Goal: Task Accomplishment & Management: Manage account settings

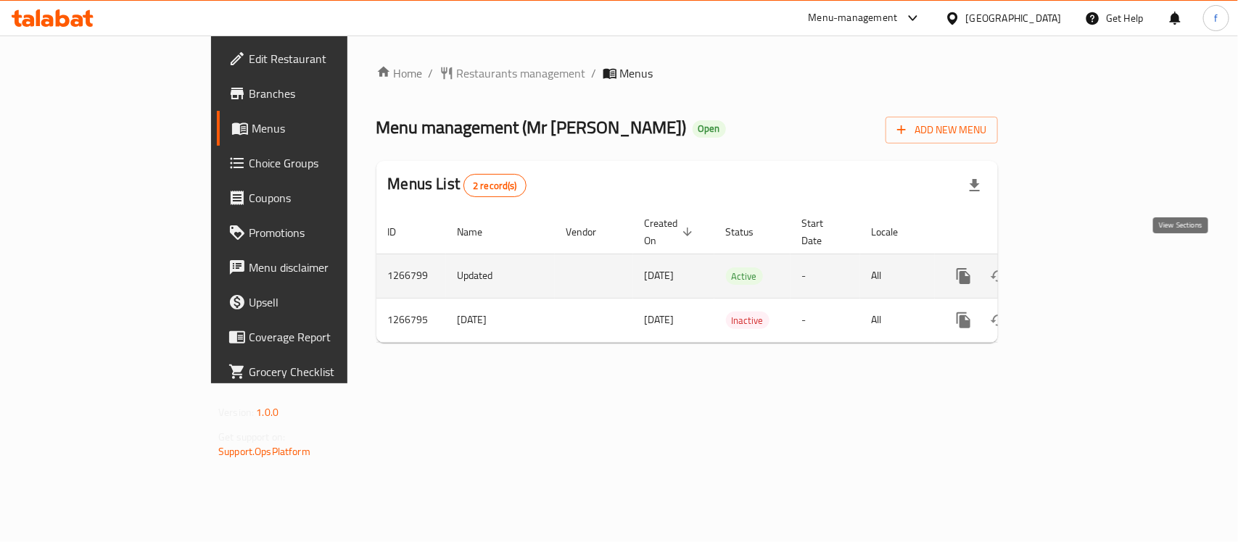
click at [1077, 268] on icon "enhanced table" at bounding box center [1068, 276] width 17 height 17
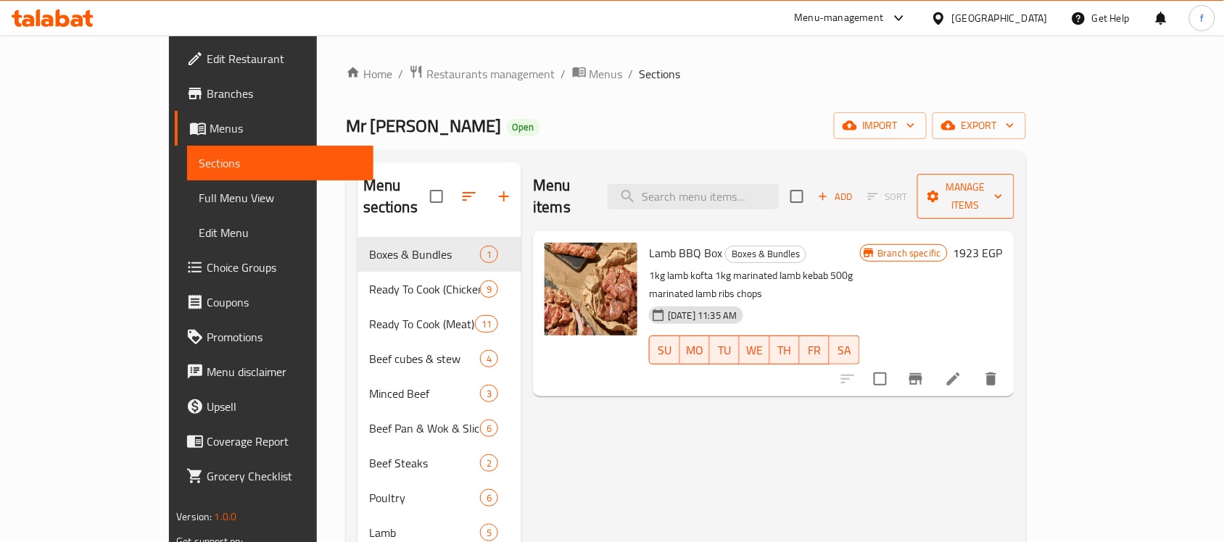
click at [1003, 185] on span "Manage items" at bounding box center [966, 196] width 74 height 36
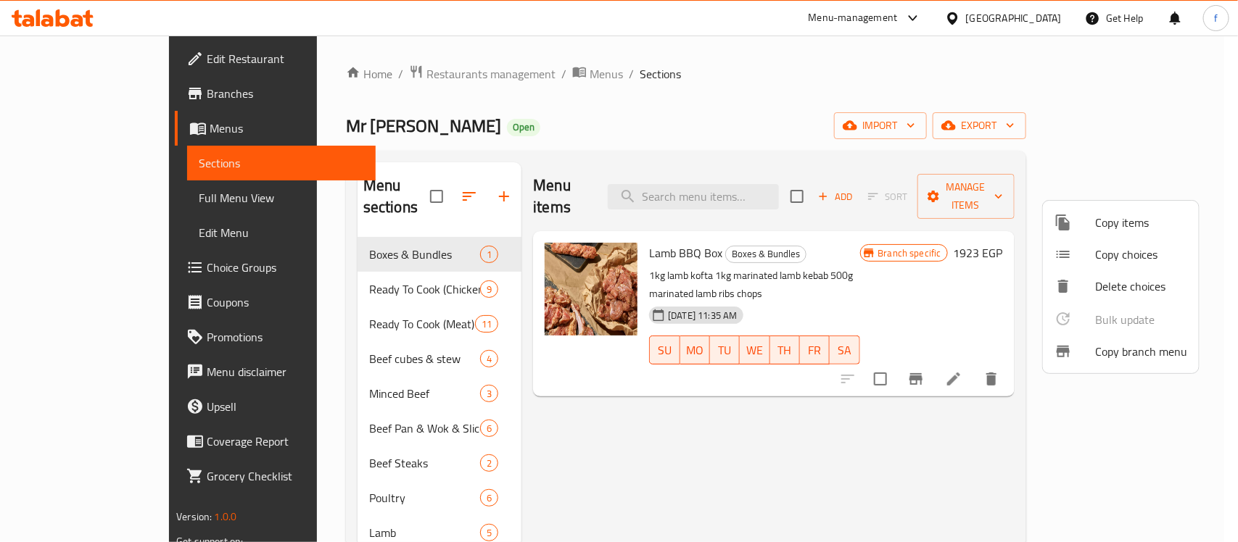
click at [1103, 352] on span "Copy branch menu" at bounding box center [1141, 351] width 92 height 17
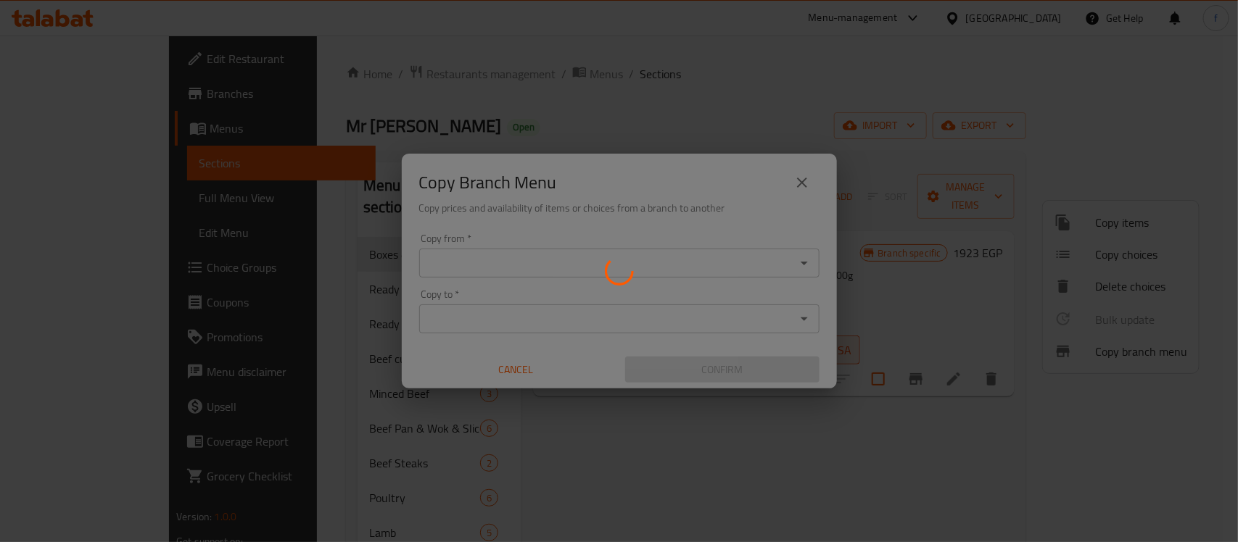
click at [535, 265] on div at bounding box center [619, 271] width 1238 height 542
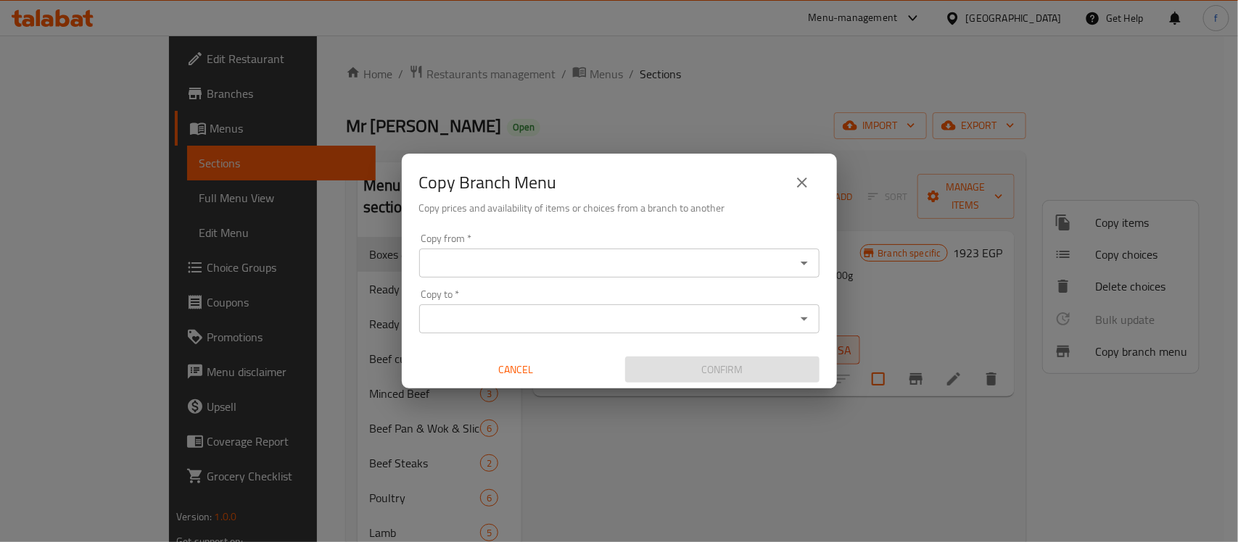
click at [542, 249] on div "Copy from *" at bounding box center [619, 263] width 400 height 29
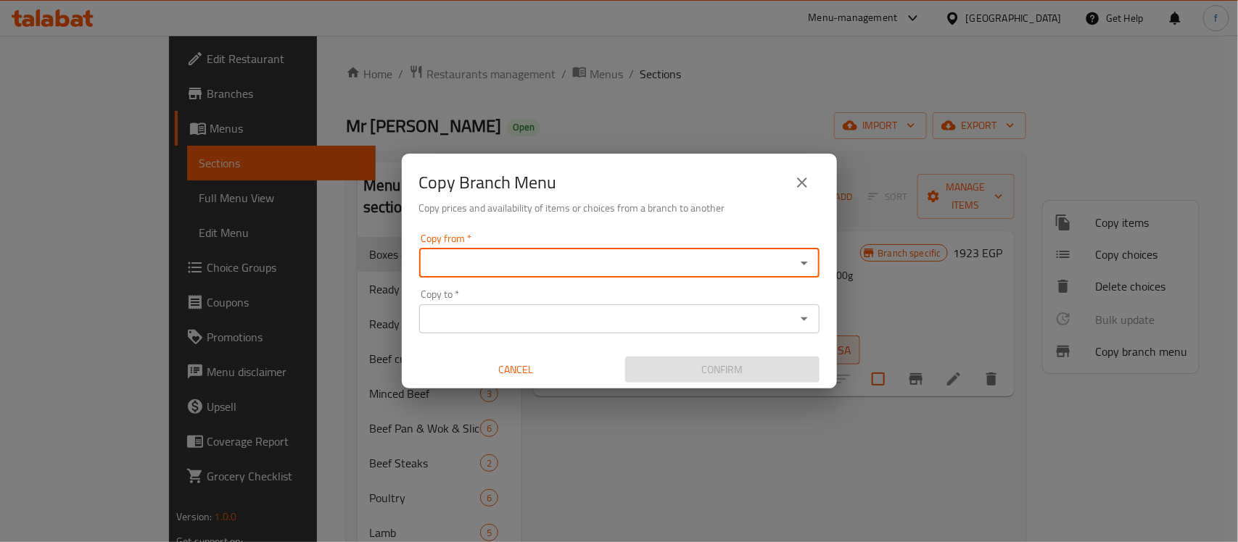
paste input "Mr Meaty, Tagammoa 5"
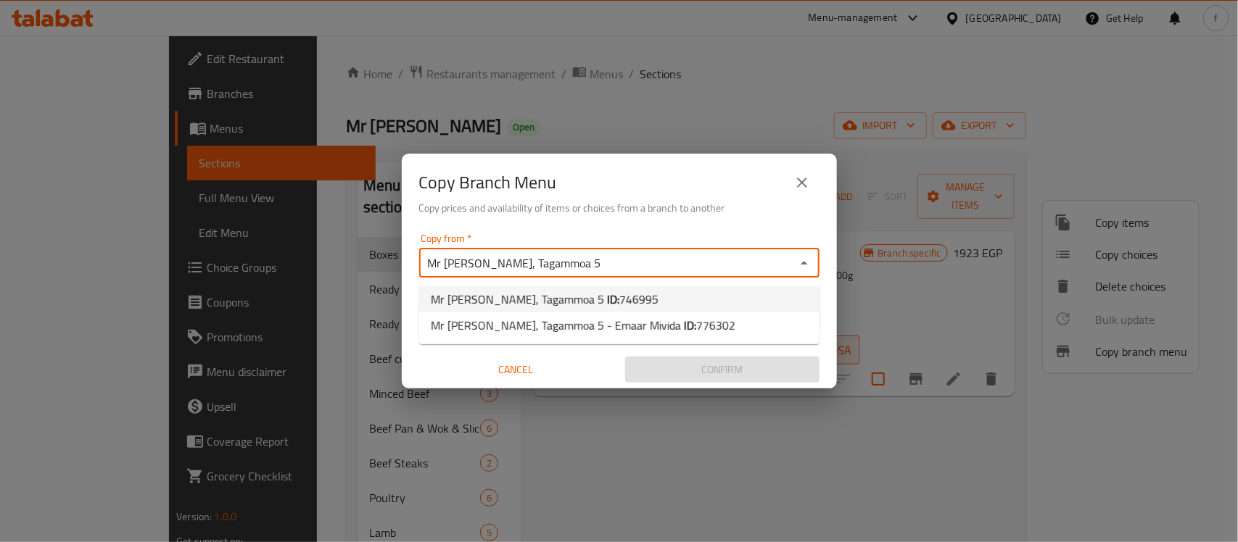
click at [542, 294] on span "Mr Meaty, Tagammoa 5 ID: 746995" at bounding box center [545, 299] width 228 height 17
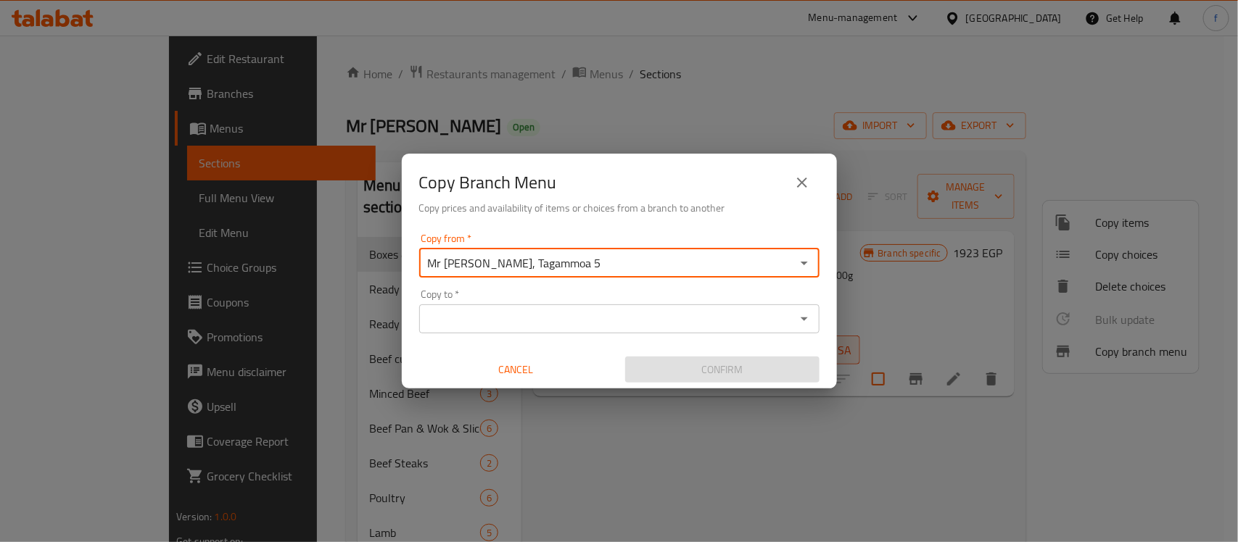
type input "Mr Meaty, Tagammoa 5"
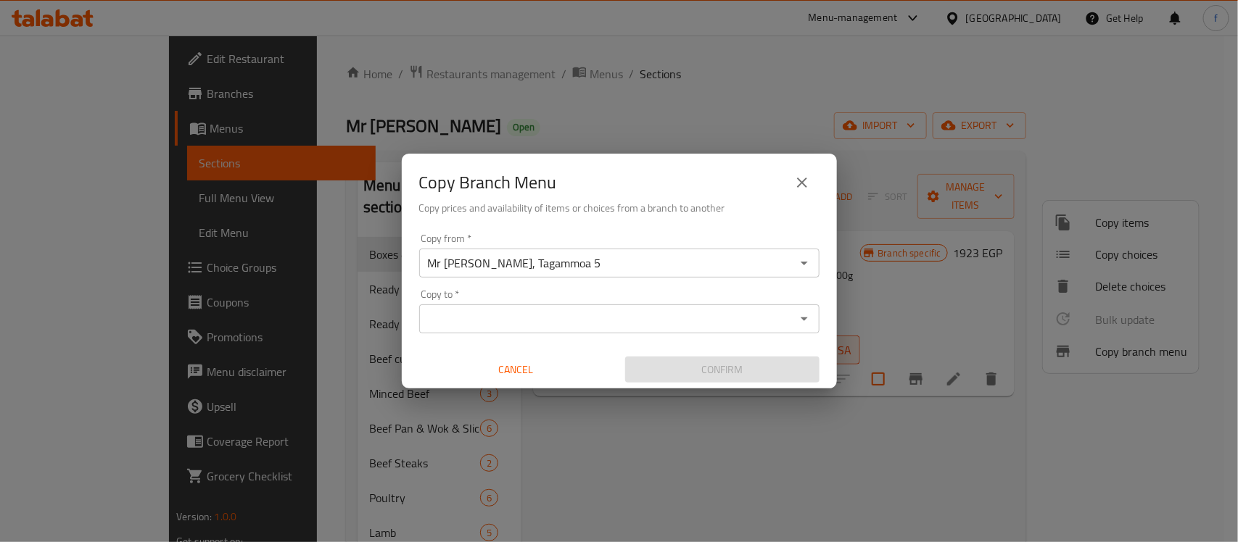
click at [564, 347] on div "Copy from   * Mr Meaty, Tagammoa 5 Copy from * Copy to   * Copy to * Cancel Con…" at bounding box center [619, 309] width 435 height 162
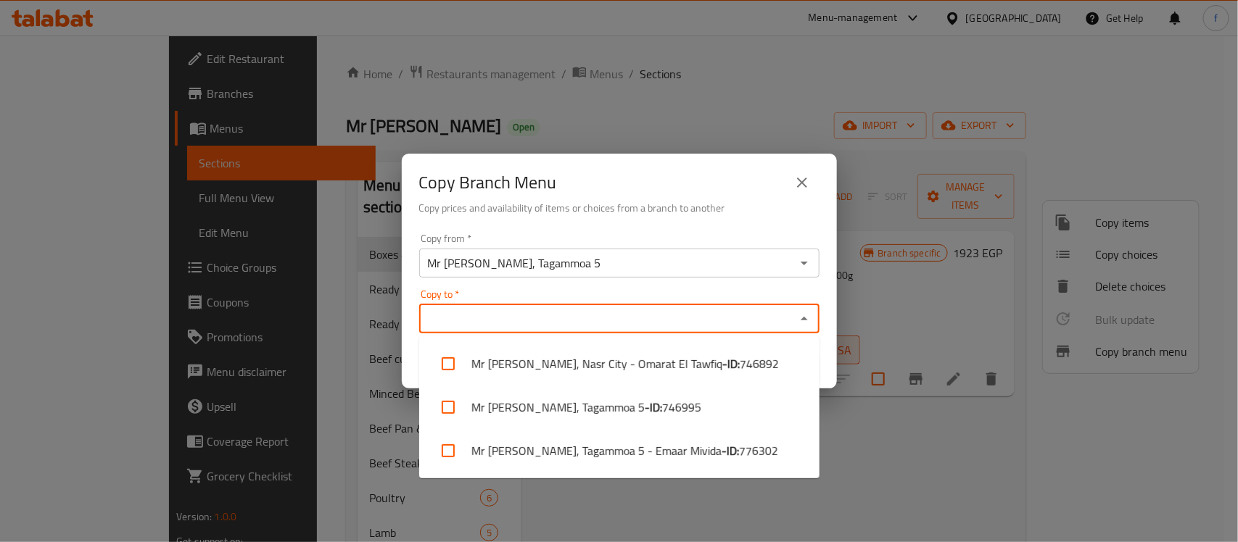
click at [563, 326] on input "Copy to   *" at bounding box center [608, 319] width 368 height 20
paste input "Mr Meaty, Tagammoa 5"
type input "Mr Meaty, Tagammoa 5"
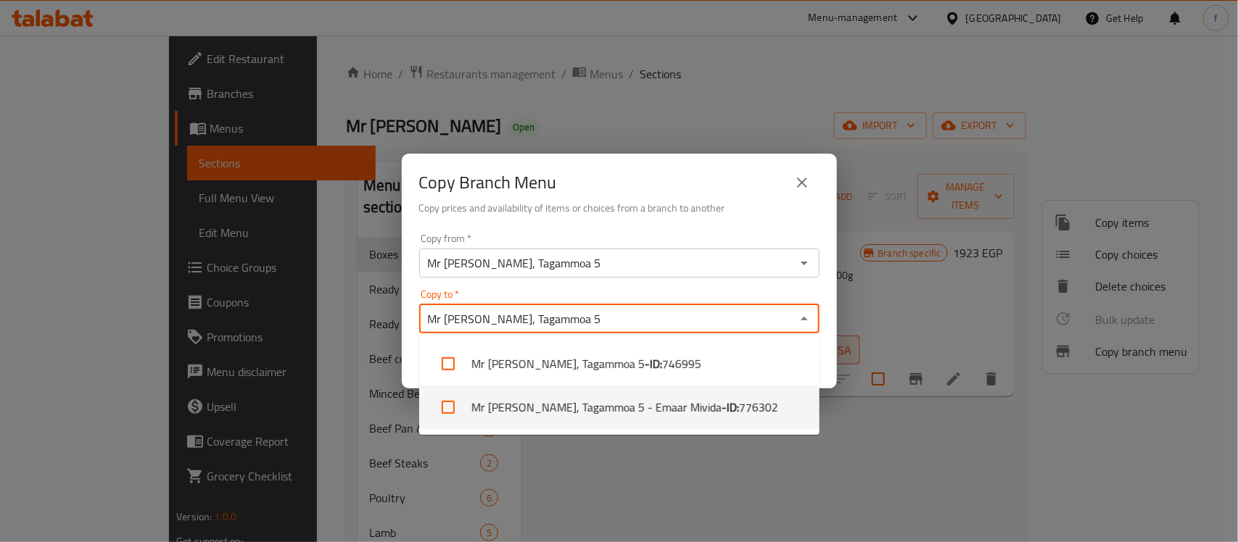
click at [608, 404] on li "Mr Meaty, Tagammoa 5 - Emaar Mivida - ID: 776302" at bounding box center [619, 408] width 400 height 44
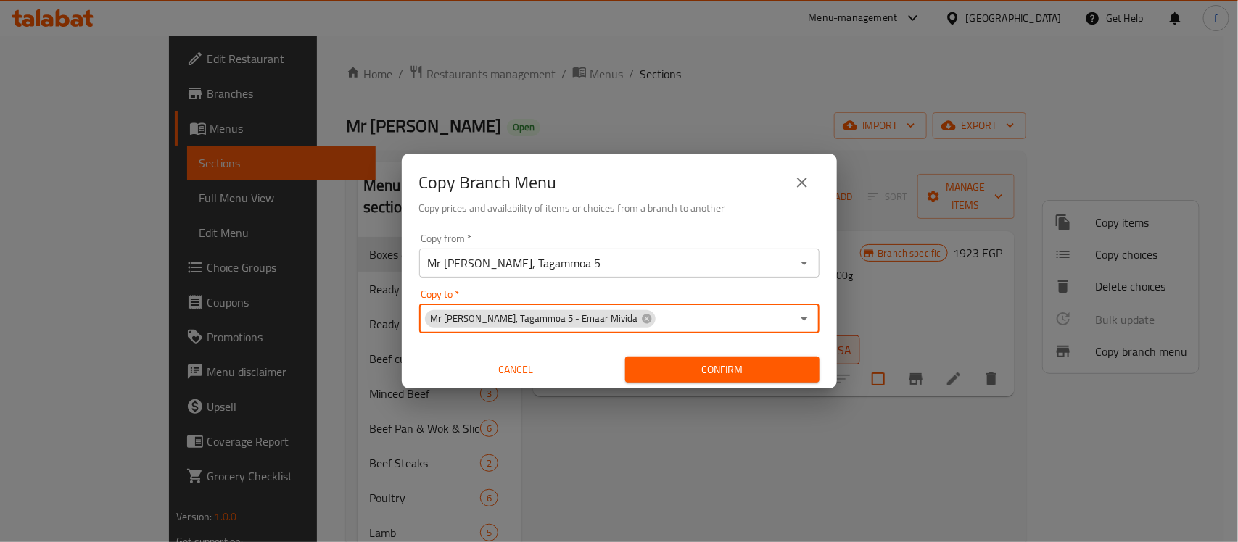
click at [715, 374] on span "Confirm" at bounding box center [722, 370] width 171 height 18
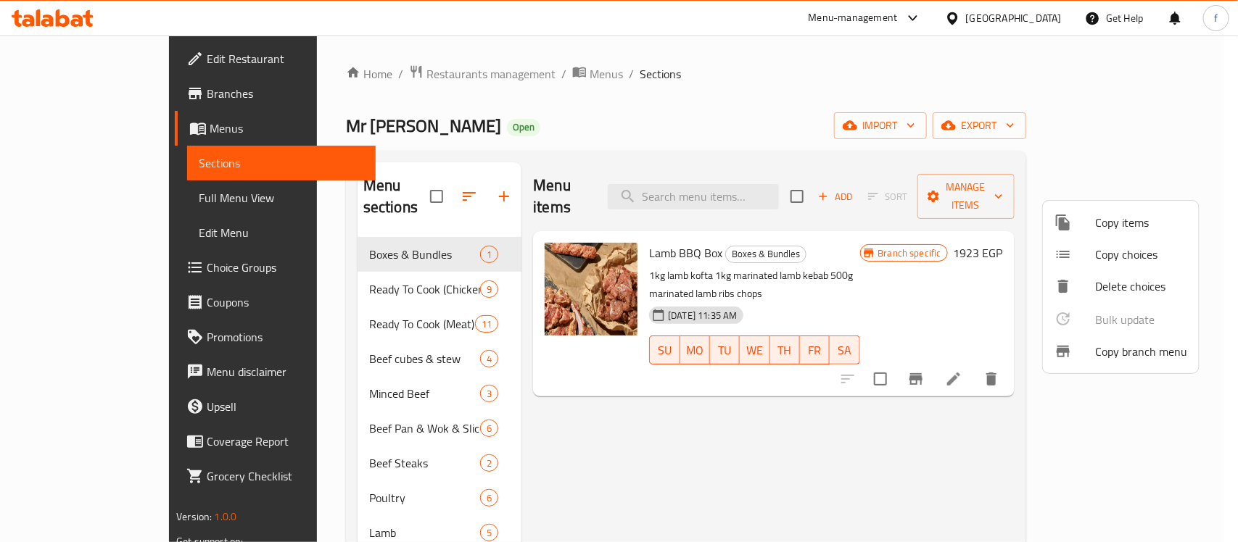
click at [588, 453] on div at bounding box center [619, 271] width 1238 height 542
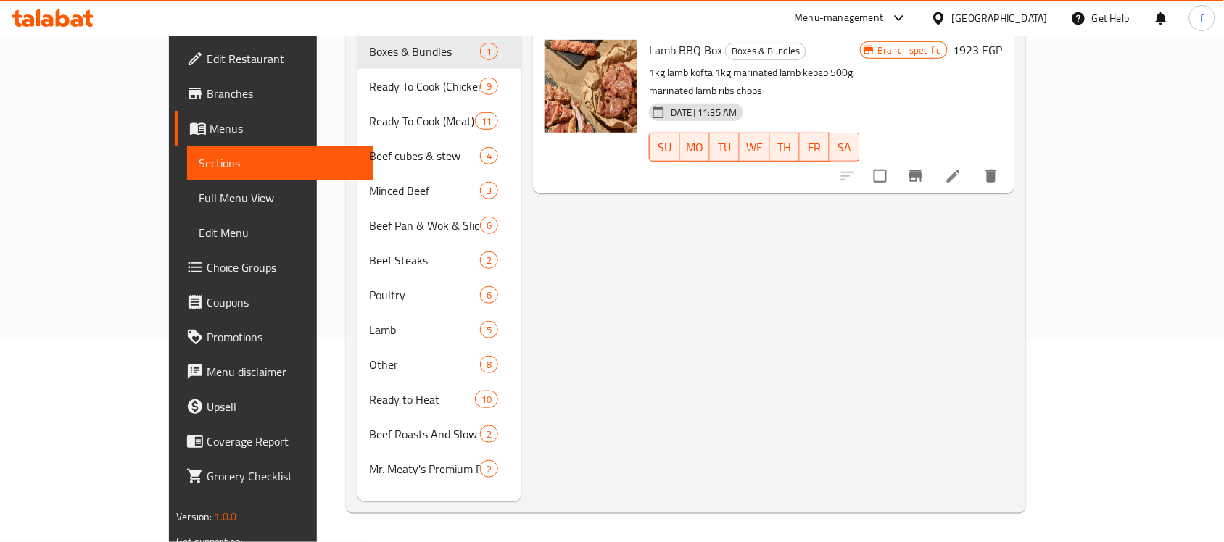
scroll to position [204, 0]
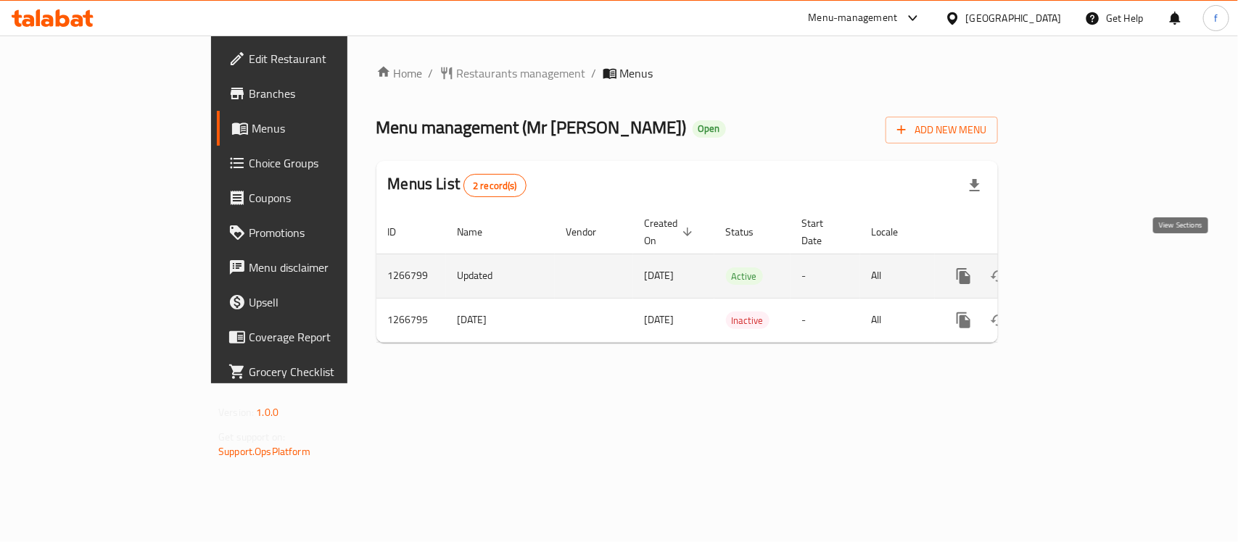
click at [1077, 268] on icon "enhanced table" at bounding box center [1068, 276] width 17 height 17
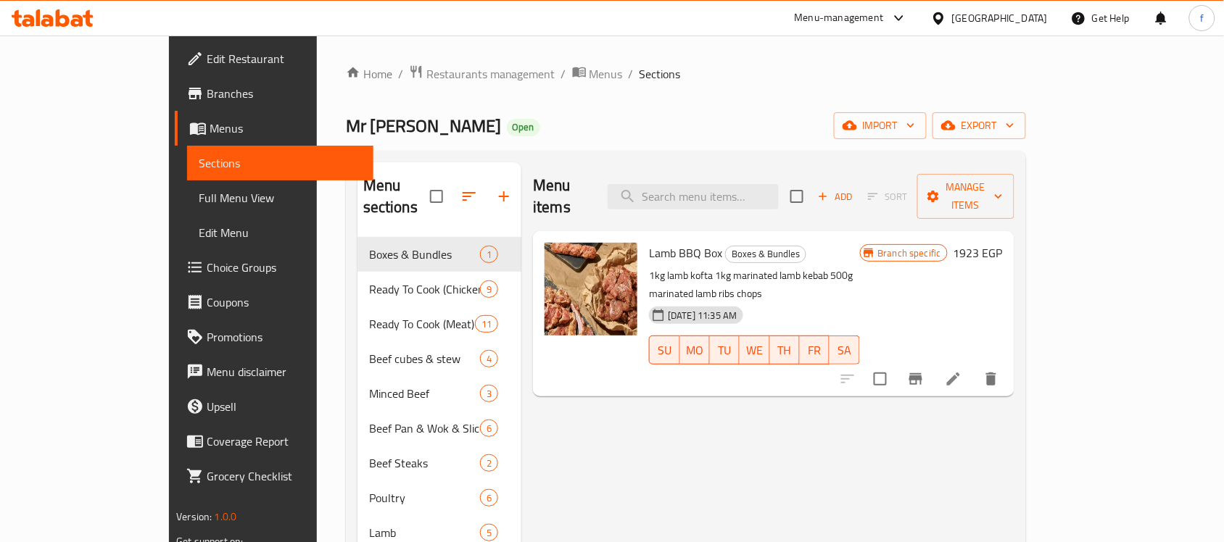
click at [199, 202] on span "Full Menu View" at bounding box center [280, 197] width 163 height 17
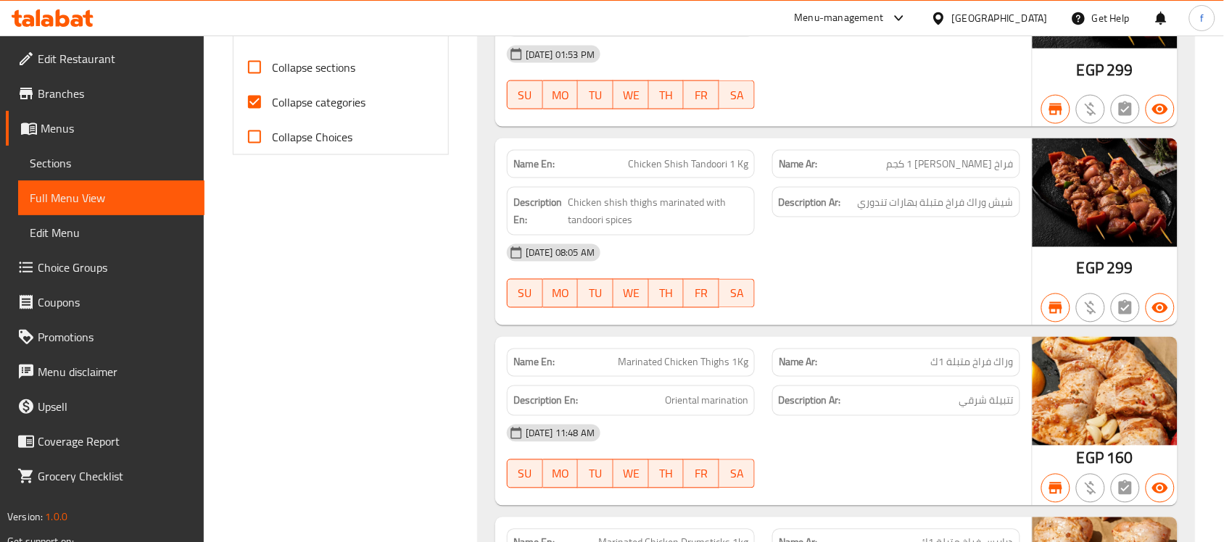
scroll to position [453, 0]
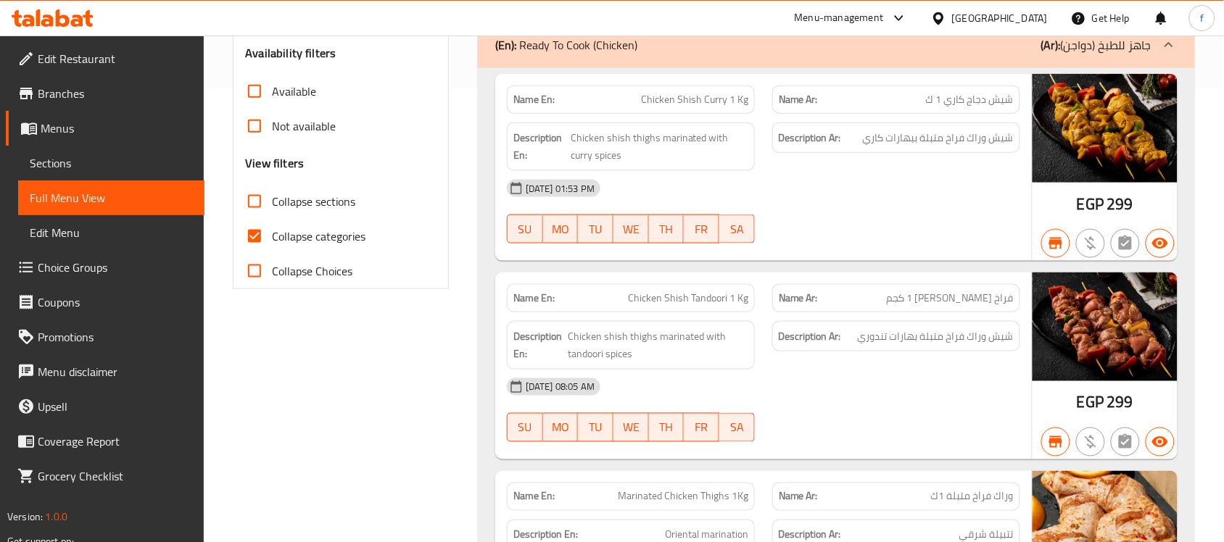
click at [84, 150] on link "Sections" at bounding box center [111, 163] width 186 height 35
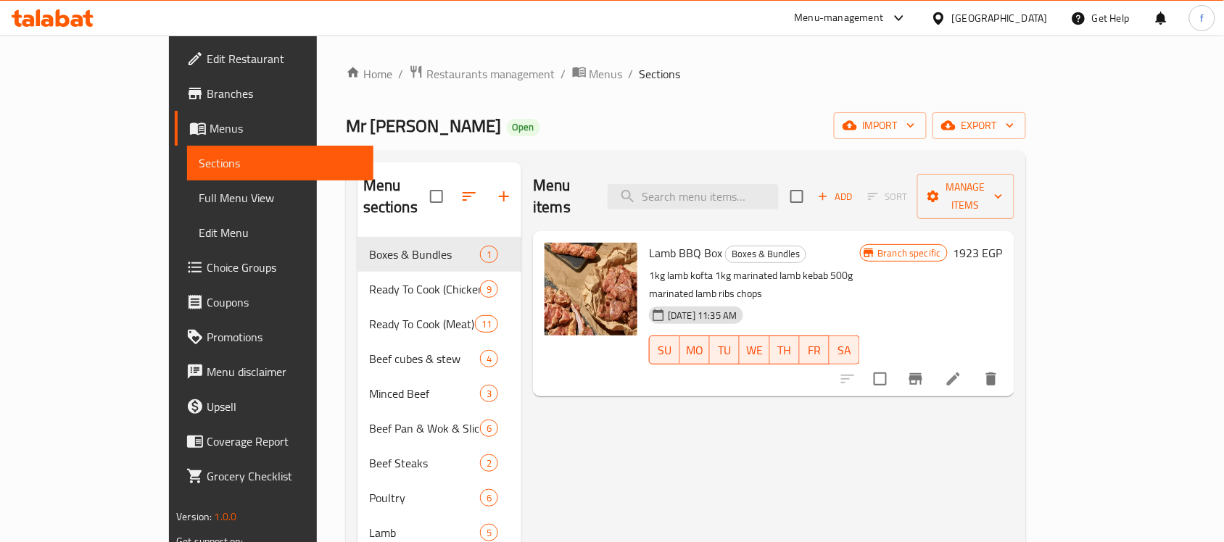
click at [535, 441] on div "Menu items Add Sort Manage items Lamb BBQ Box Boxes & Bundles 1kg lamb kofta 1k…" at bounding box center [767, 433] width 492 height 542
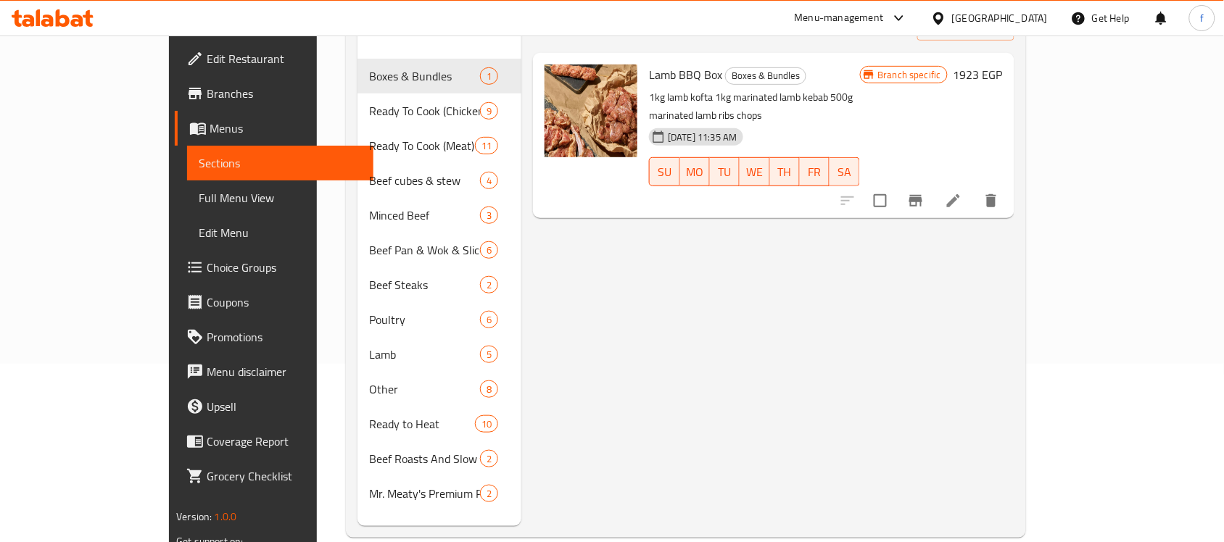
scroll to position [181, 0]
drag, startPoint x: 73, startPoint y: 192, endPoint x: 154, endPoint y: 191, distance: 82.0
click at [199, 192] on span "Full Menu View" at bounding box center [280, 197] width 163 height 17
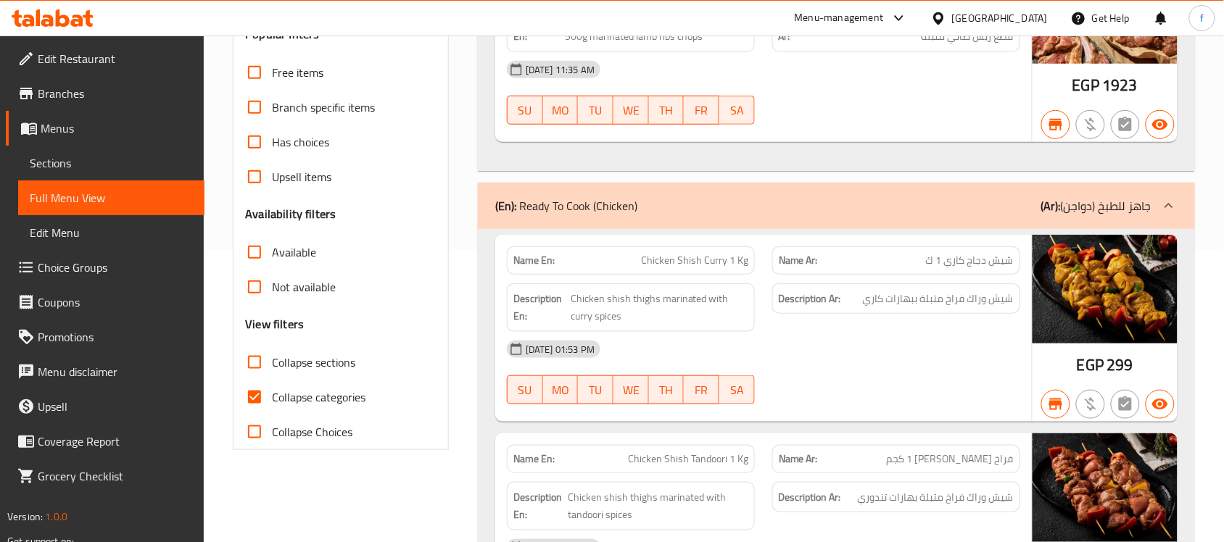
scroll to position [544, 0]
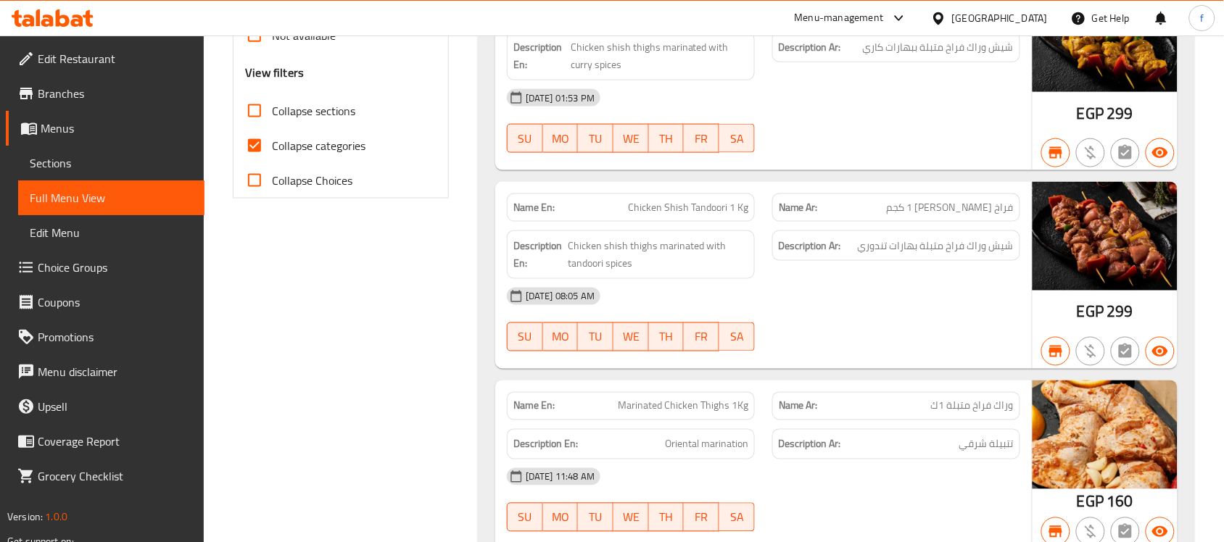
click at [257, 150] on input "Collapse categories" at bounding box center [254, 145] width 35 height 35
checkbox input "false"
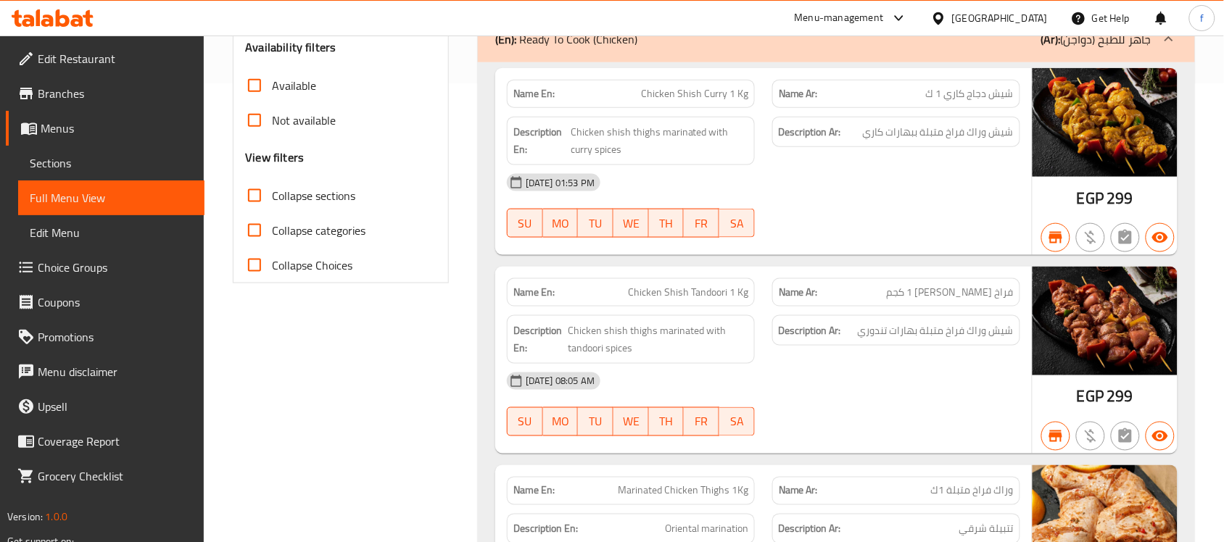
scroll to position [363, 0]
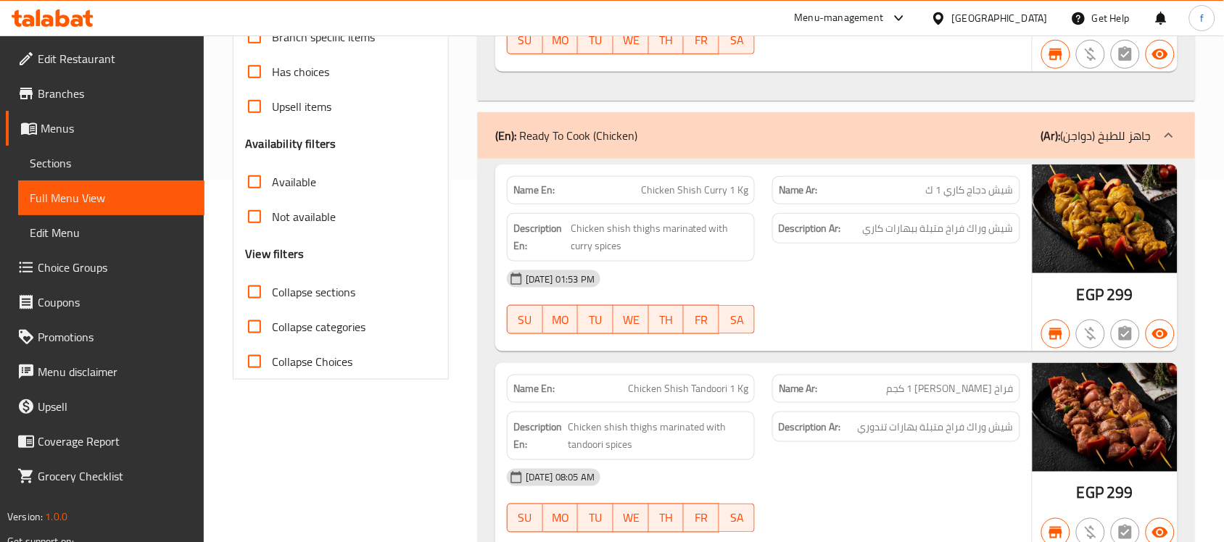
click at [244, 294] on input "Collapse sections" at bounding box center [254, 292] width 35 height 35
checkbox input "true"
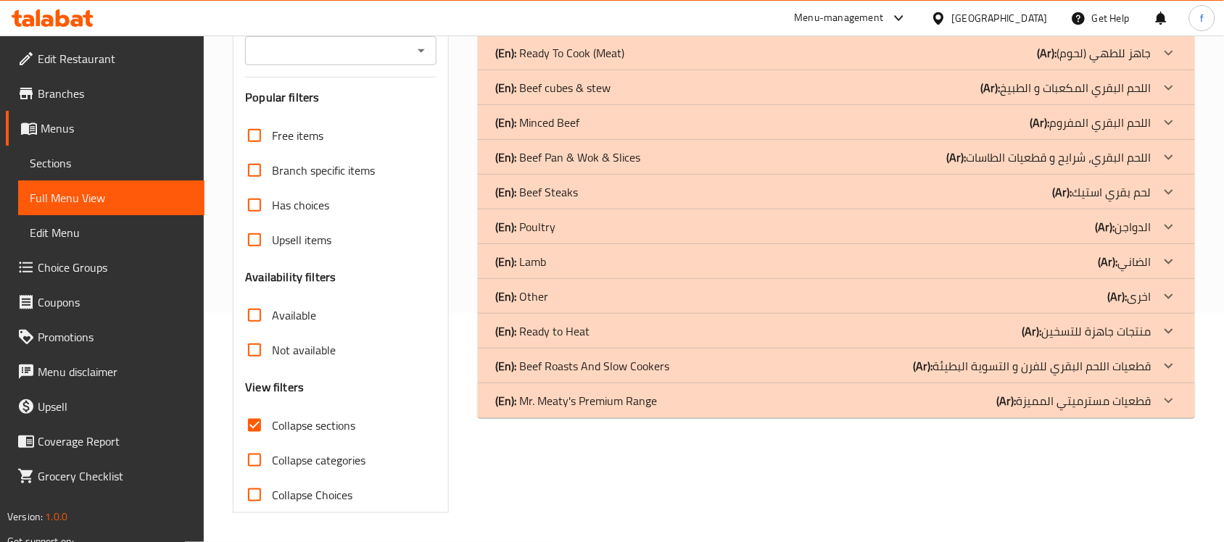
scroll to position [229, 0]
click at [255, 465] on input "Collapse categories" at bounding box center [254, 460] width 35 height 35
checkbox input "true"
click at [255, 421] on input "Collapse sections" at bounding box center [254, 425] width 35 height 35
checkbox input "false"
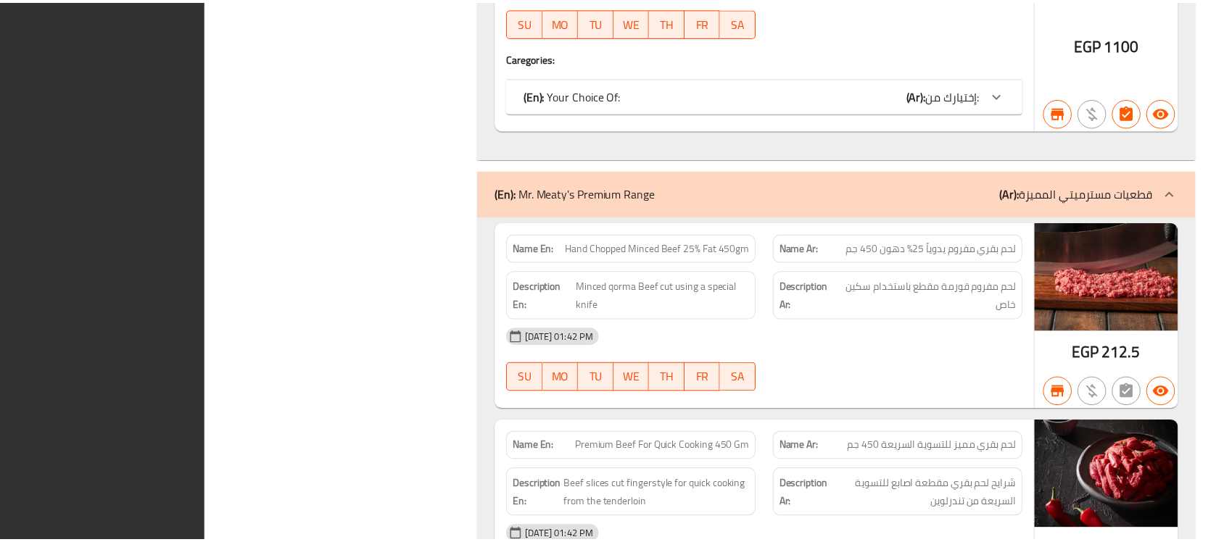
scroll to position [14391, 0]
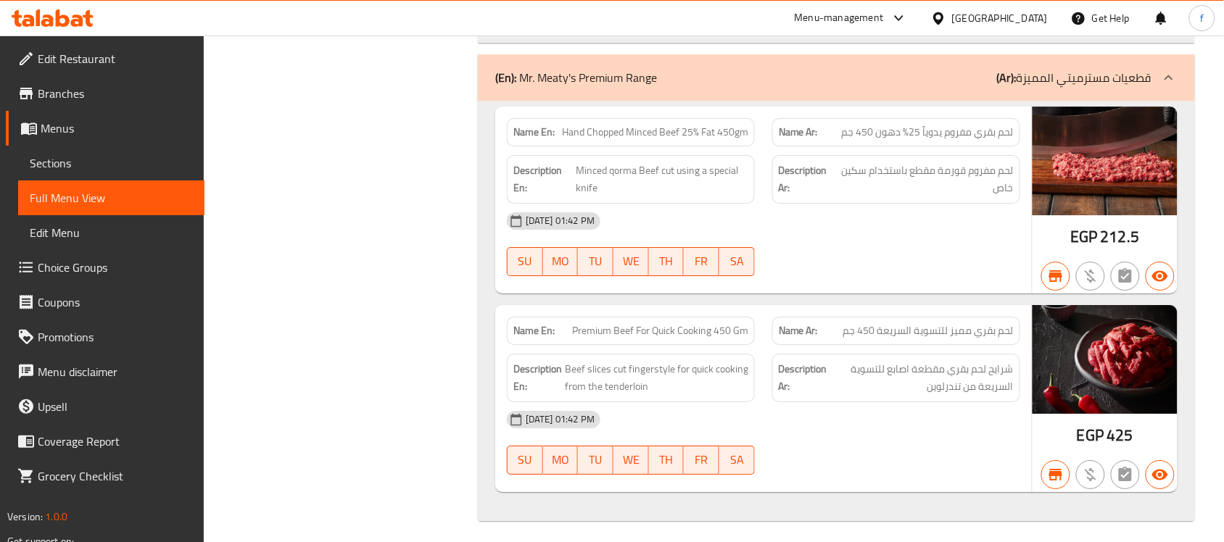
click at [57, 99] on span "Branches" at bounding box center [115, 93] width 155 height 17
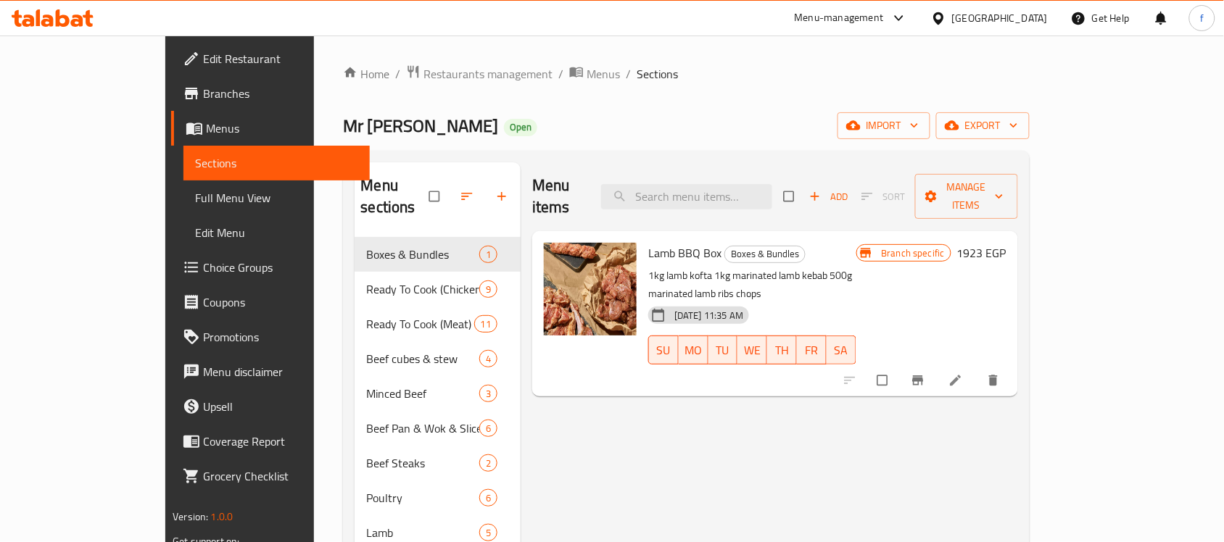
click at [203, 95] on span "Branches" at bounding box center [280, 93] width 155 height 17
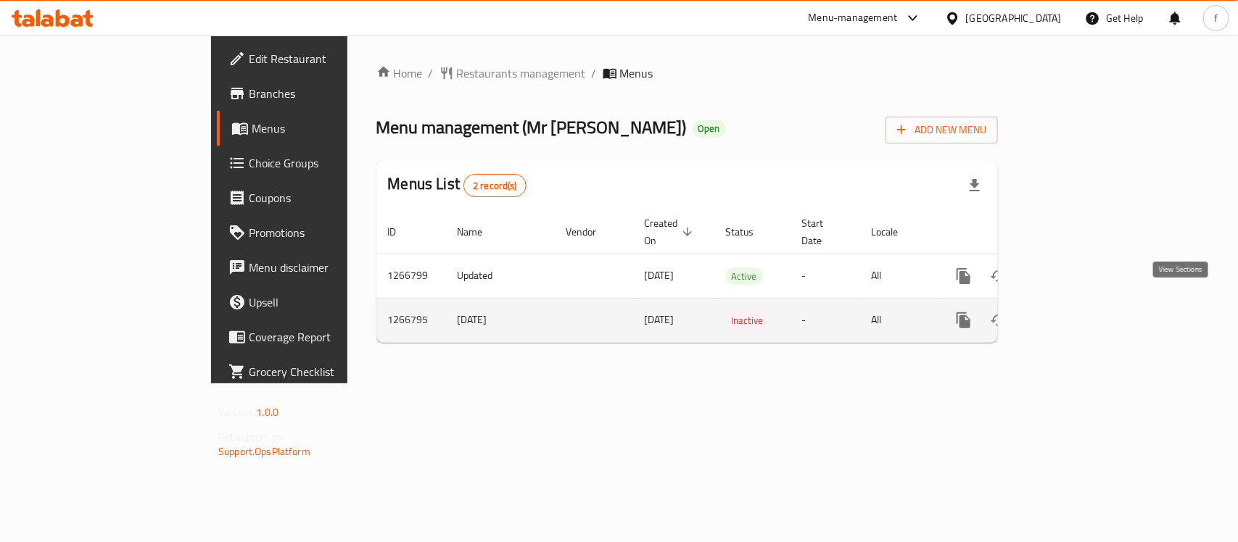
click at [1077, 312] on icon "enhanced table" at bounding box center [1068, 320] width 17 height 17
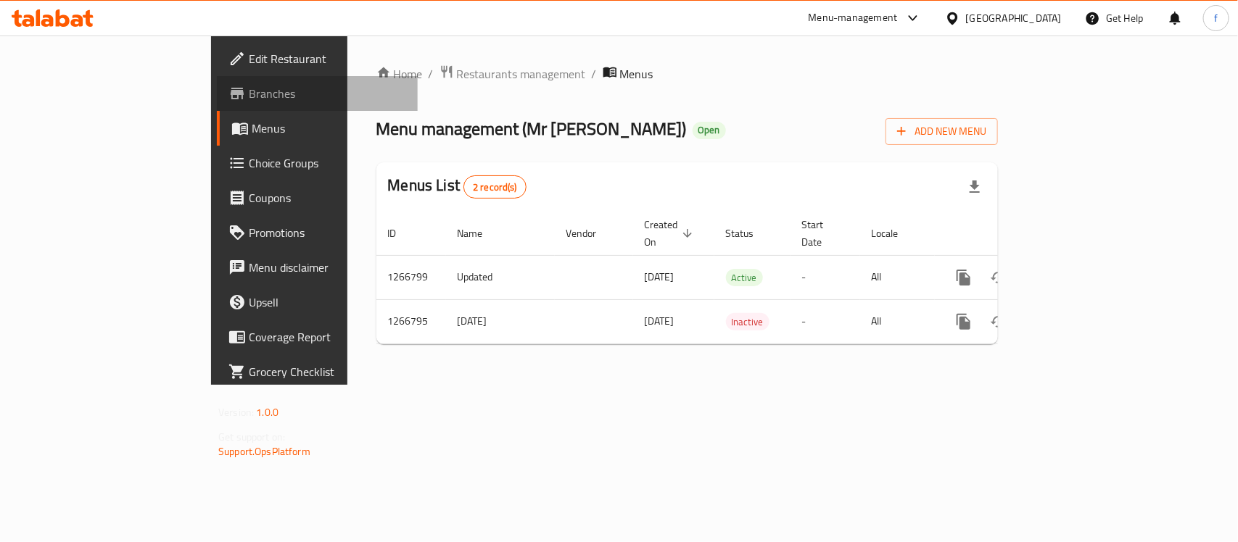
click at [249, 91] on span "Branches" at bounding box center [327, 93] width 157 height 17
